Goal: Information Seeking & Learning: Learn about a topic

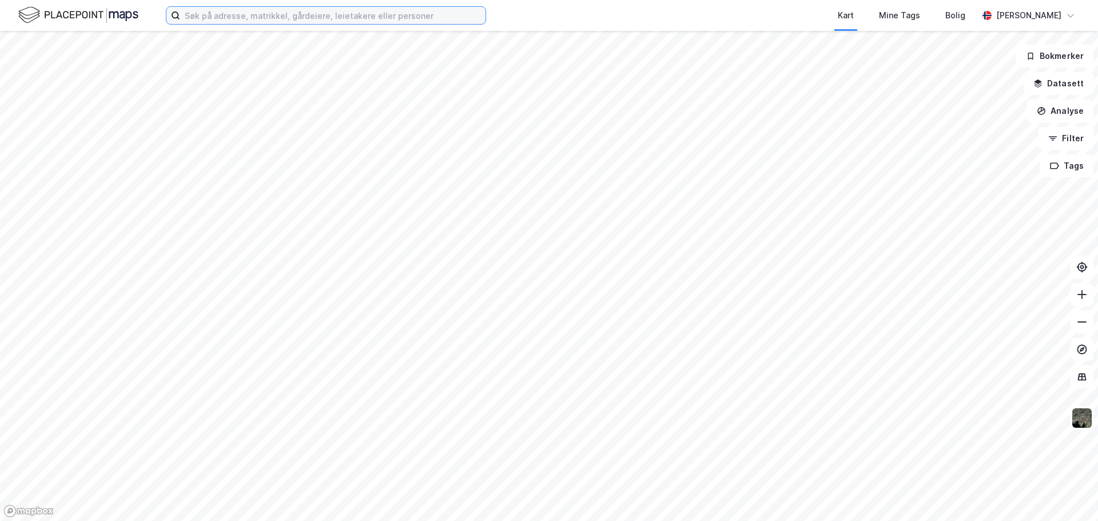
click at [230, 17] on input at bounding box center [332, 15] width 305 height 17
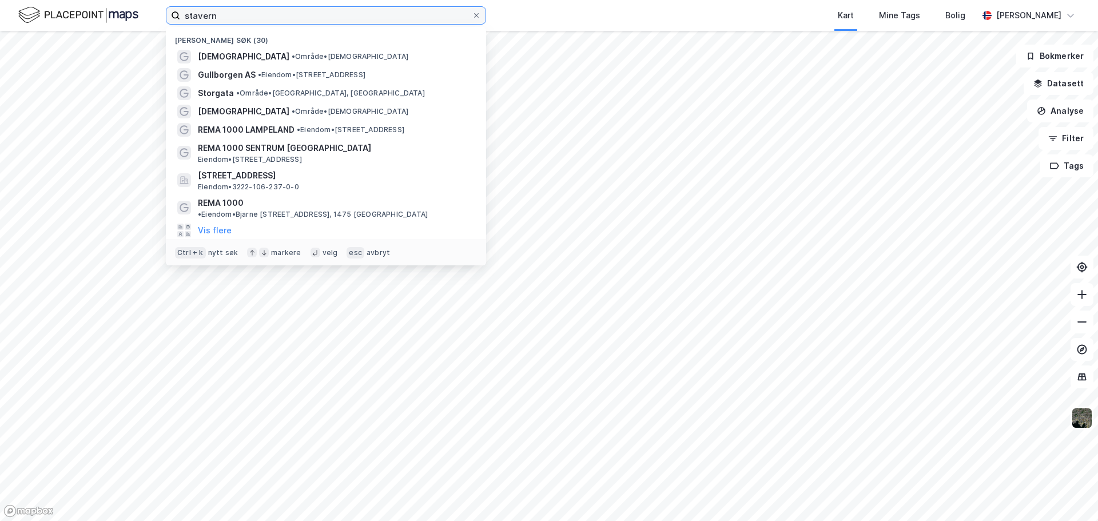
type input "stavern"
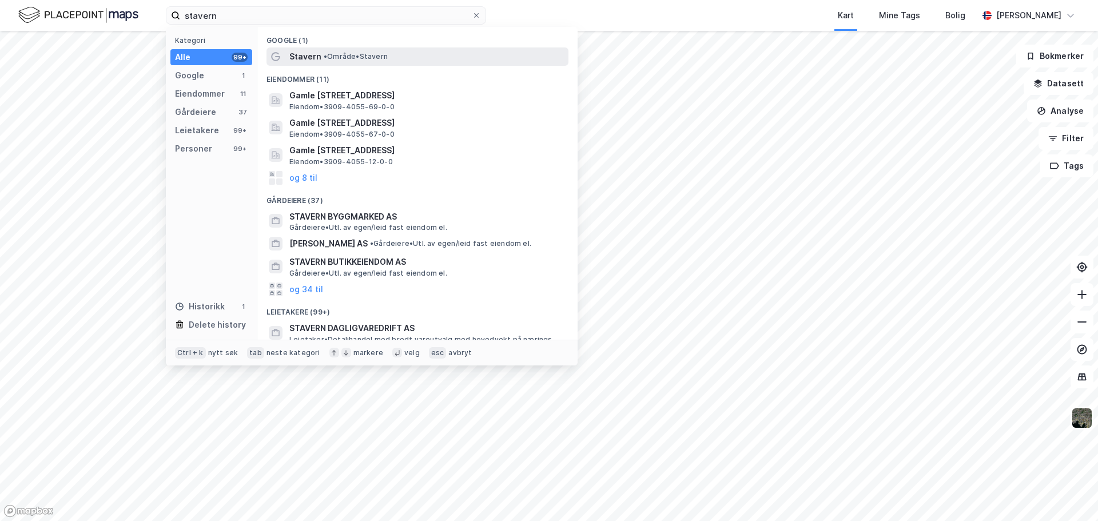
click at [344, 62] on div "Stavern • Område • [GEOGRAPHIC_DATA]" at bounding box center [427, 57] width 277 height 14
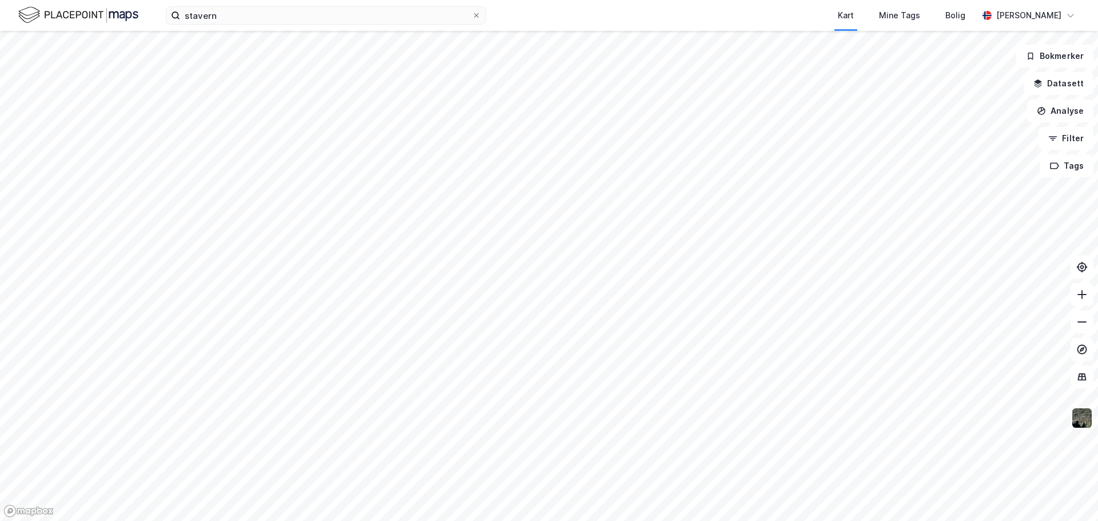
click at [1085, 414] on img at bounding box center [1082, 418] width 22 height 22
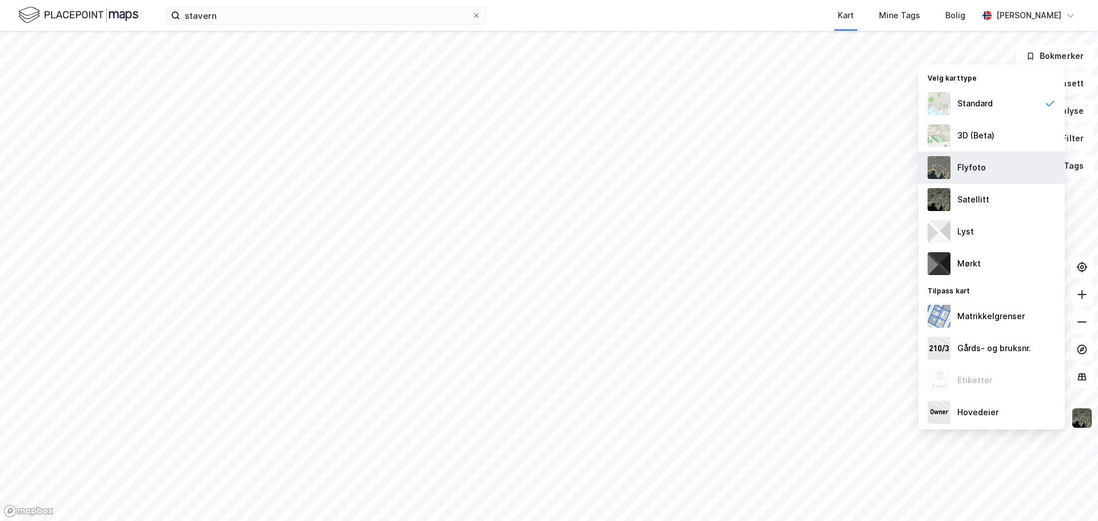
click at [965, 170] on div "Flyfoto" at bounding box center [971, 168] width 29 height 14
